Goal: Task Accomplishment & Management: Complete application form

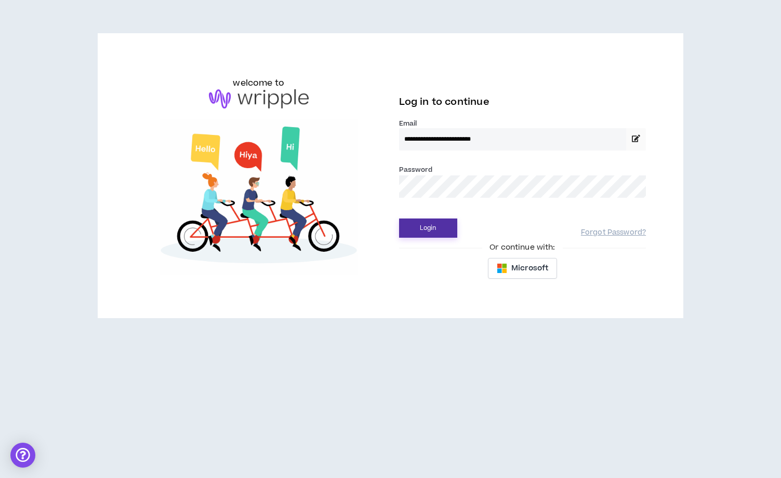
click at [431, 225] on button "Login" at bounding box center [428, 228] width 58 height 19
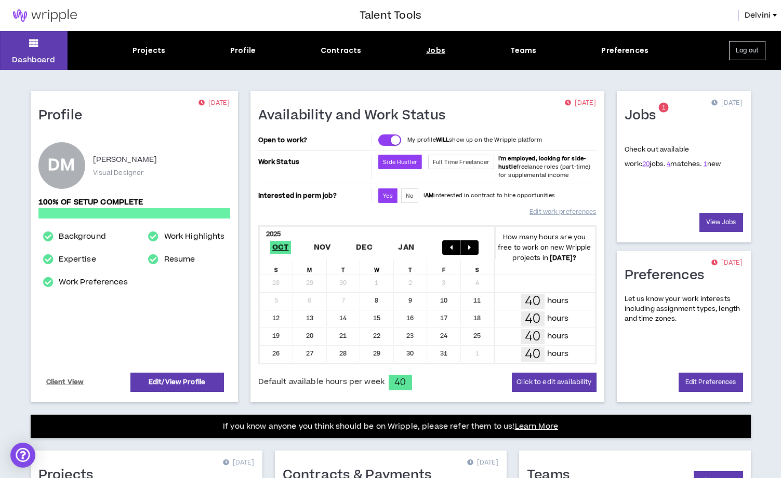
click at [439, 52] on div "Jobs" at bounding box center [435, 50] width 19 height 11
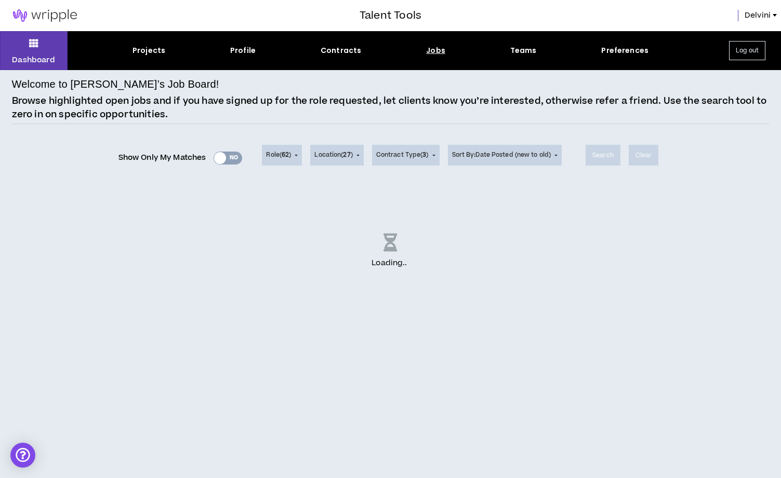
click at [223, 161] on div "Show Only My Matches Yes No" at bounding box center [180, 158] width 124 height 16
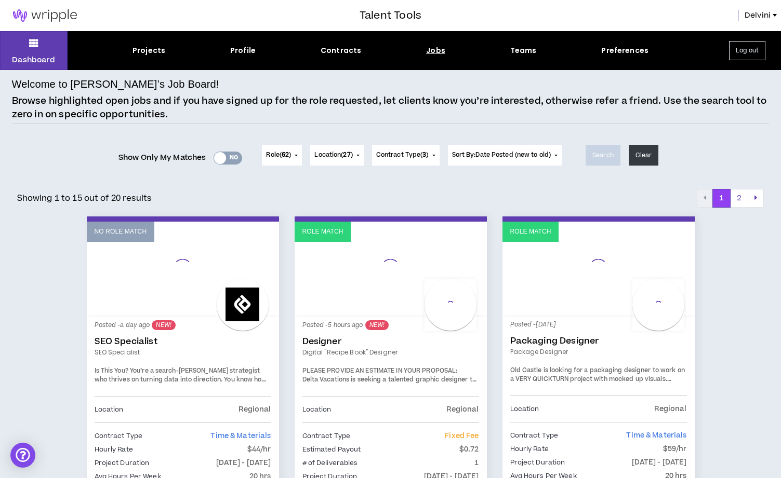
click at [233, 160] on div "Yes No" at bounding box center [227, 158] width 29 height 13
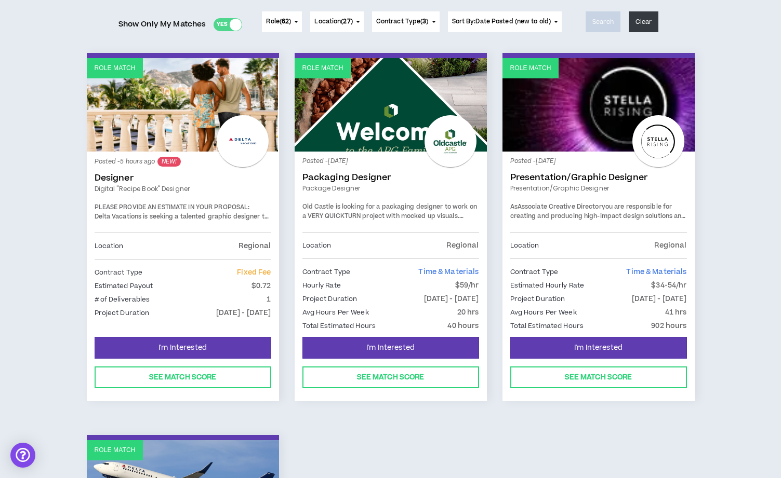
scroll to position [136, 0]
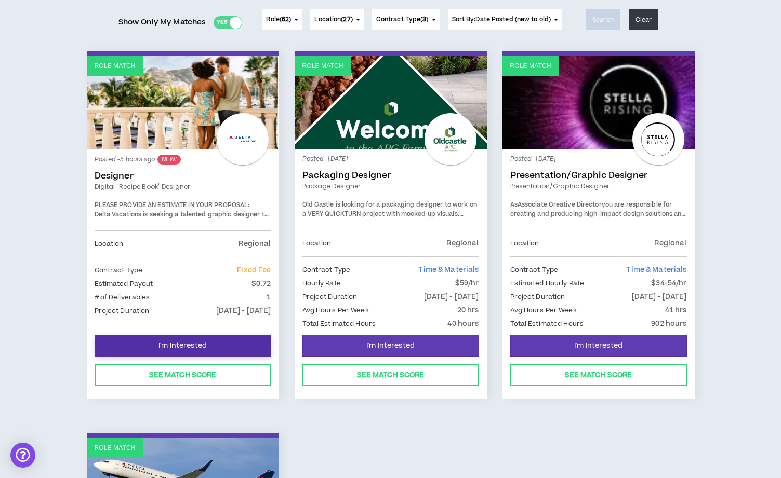
click at [189, 343] on span "I'm Interested" at bounding box center [182, 346] width 48 height 10
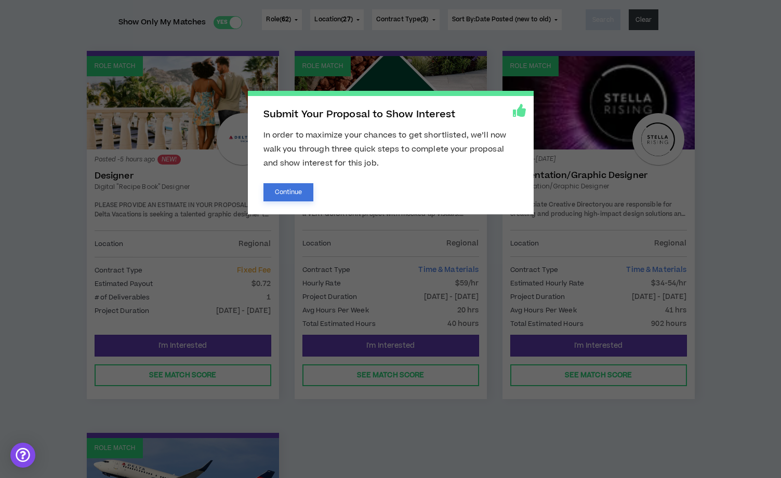
click at [292, 189] on button "Continue" at bounding box center [288, 192] width 50 height 18
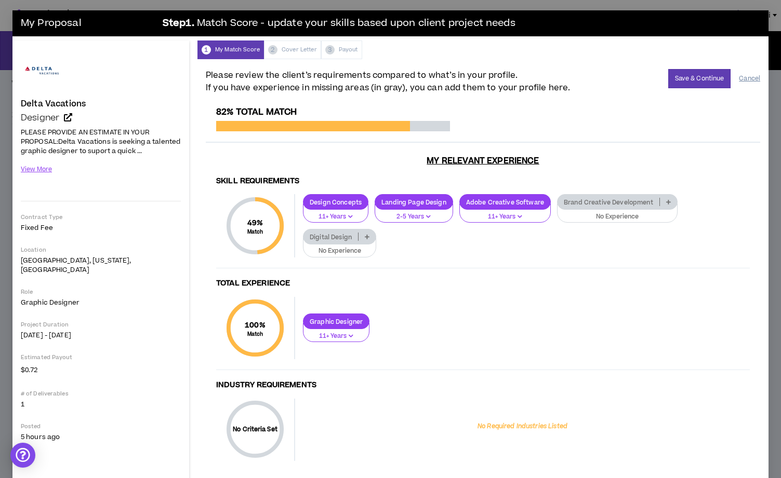
click at [747, 77] on button "Cancel" at bounding box center [749, 79] width 21 height 18
